Goal: Task Accomplishment & Management: Manage account settings

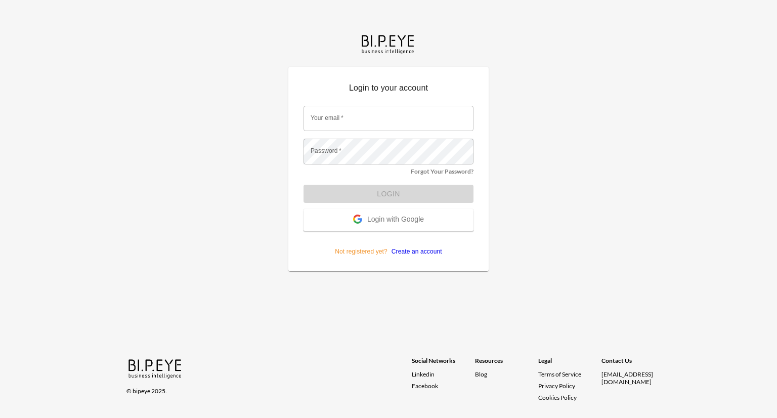
click at [409, 218] on span "Login with Google" at bounding box center [395, 220] width 57 height 10
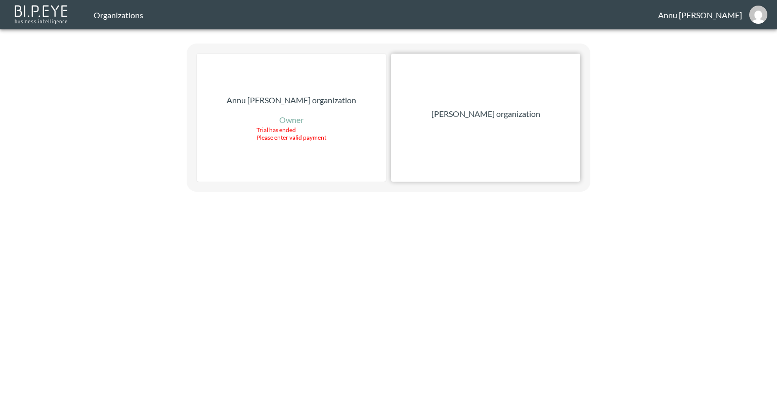
click at [465, 119] on p "Nadia Senft organization" at bounding box center [485, 114] width 109 height 12
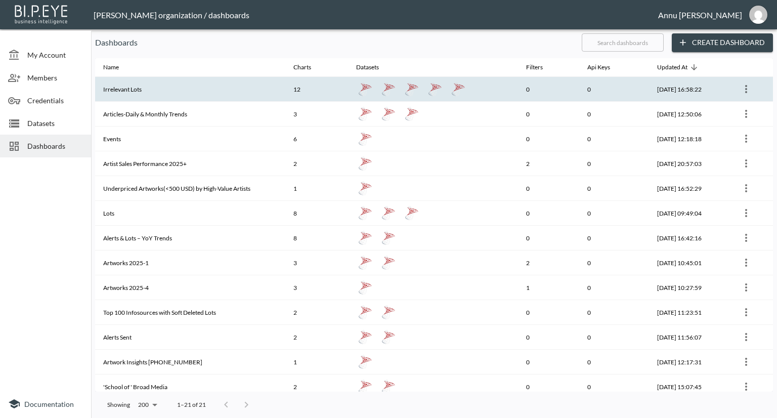
click at [159, 92] on th "Irrelevant Lots" at bounding box center [190, 89] width 190 height 25
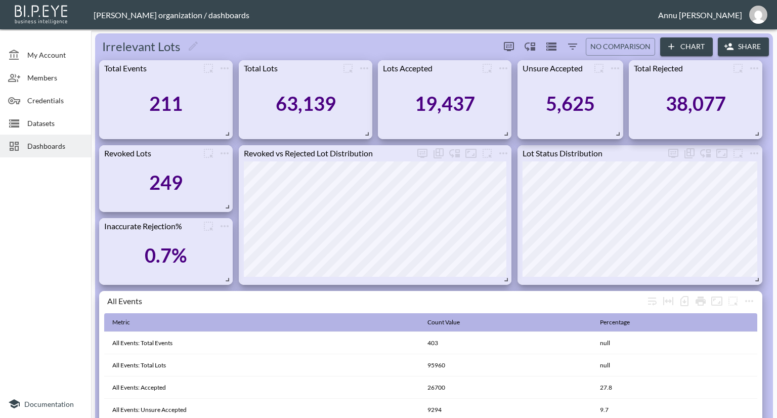
scroll to position [202, 0]
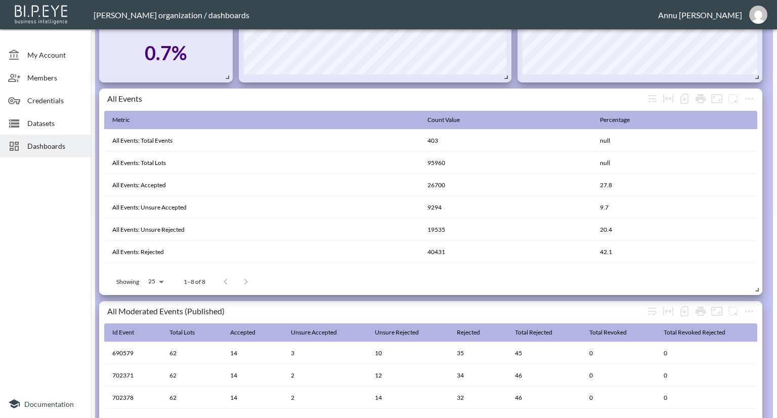
click at [50, 148] on span "Dashboards" at bounding box center [55, 146] width 56 height 11
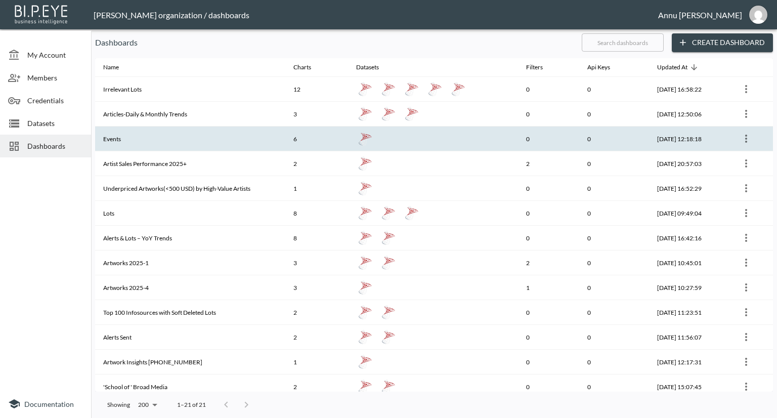
click at [135, 136] on th "Events" at bounding box center [190, 138] width 190 height 25
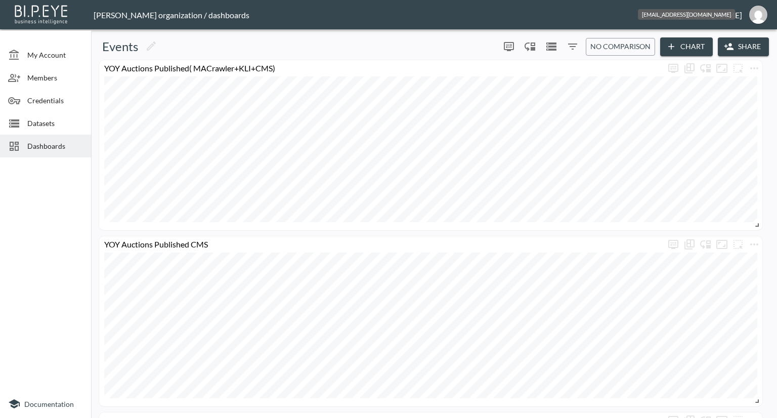
click at [758, 10] on img "annu@mutualart.com" at bounding box center [758, 15] width 18 height 18
click at [704, 59] on li "Logout" at bounding box center [732, 58] width 87 height 18
